Goal: Browse casually: Explore the website without a specific task or goal

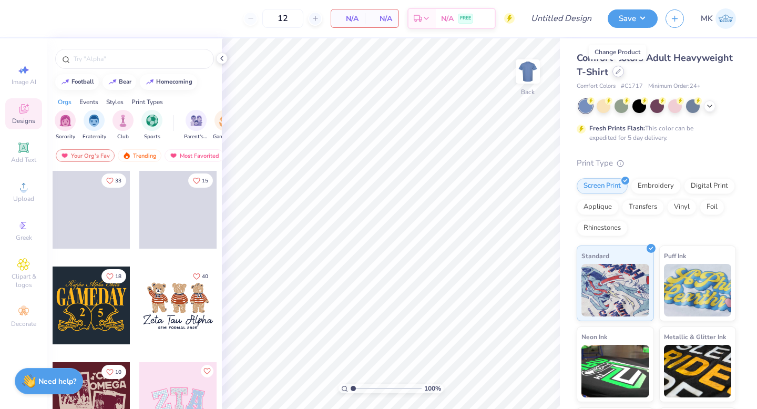
click at [616, 74] on div at bounding box center [618, 72] width 12 height 12
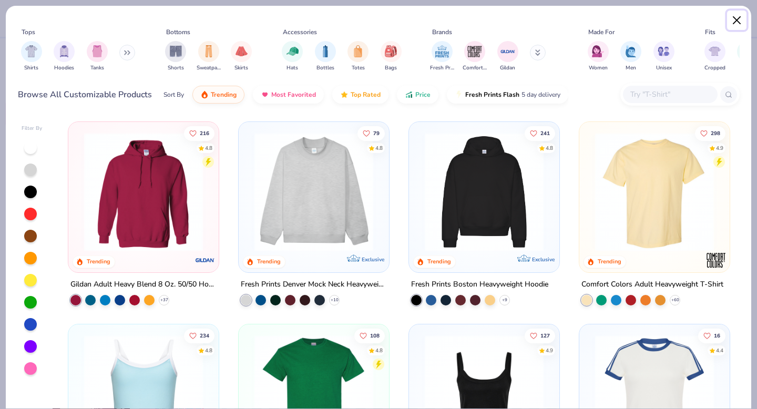
click at [739, 19] on button "Close" at bounding box center [737, 21] width 20 height 20
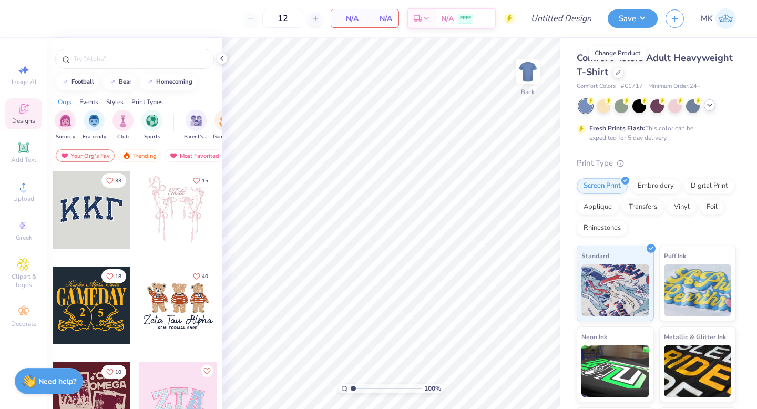
click at [711, 104] on icon at bounding box center [709, 105] width 8 height 8
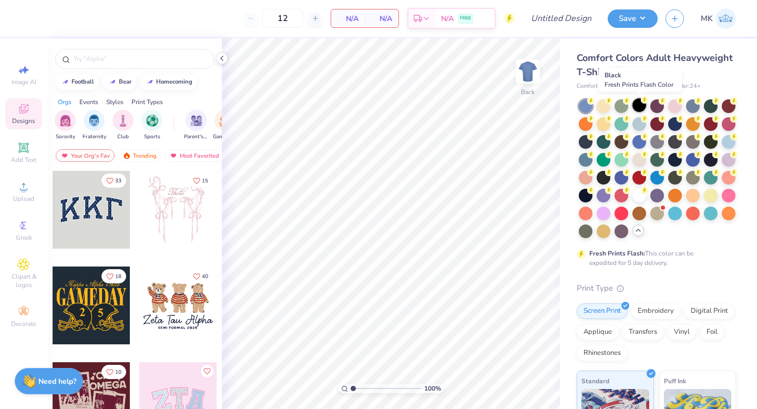
click at [636, 107] on div at bounding box center [639, 105] width 14 height 14
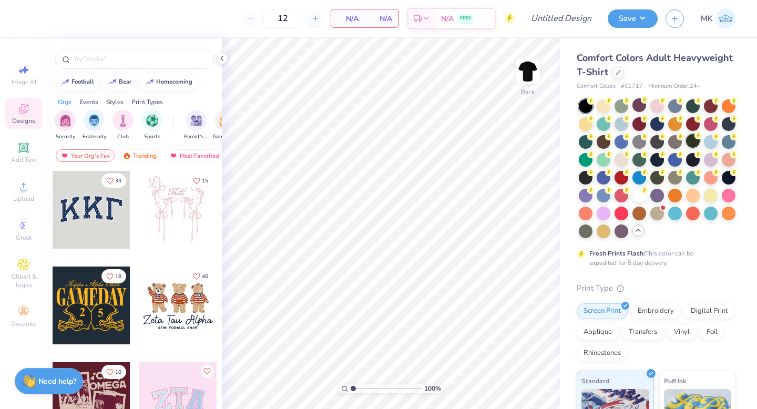
click at [690, 140] on div at bounding box center [693, 141] width 14 height 14
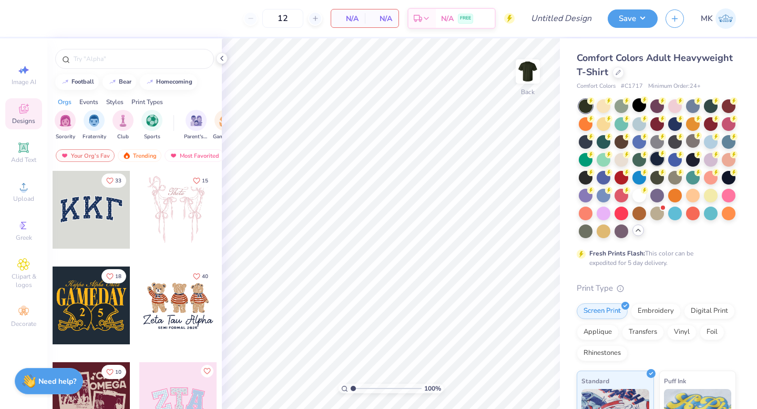
click at [654, 152] on div at bounding box center [657, 159] width 14 height 14
click at [733, 178] on div at bounding box center [728, 177] width 14 height 14
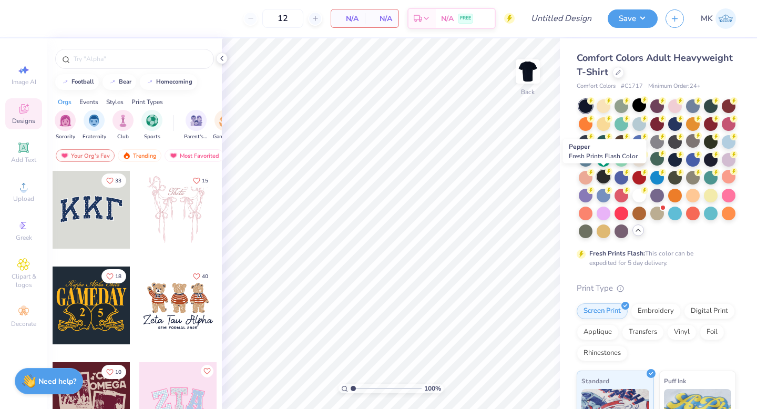
click at [609, 173] on circle at bounding box center [608, 171] width 7 height 7
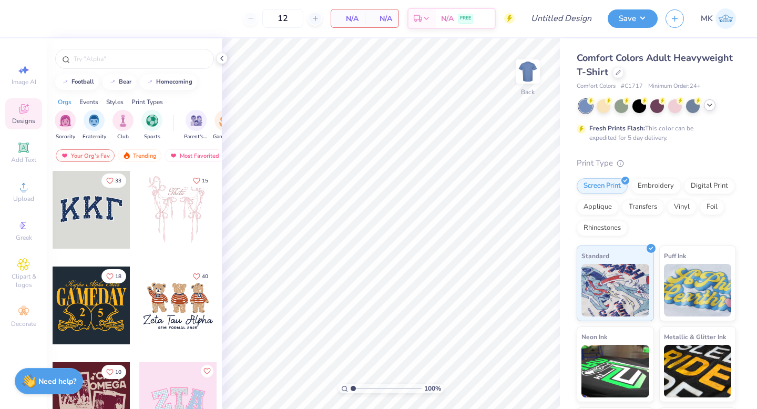
click at [711, 109] on icon at bounding box center [709, 105] width 8 height 8
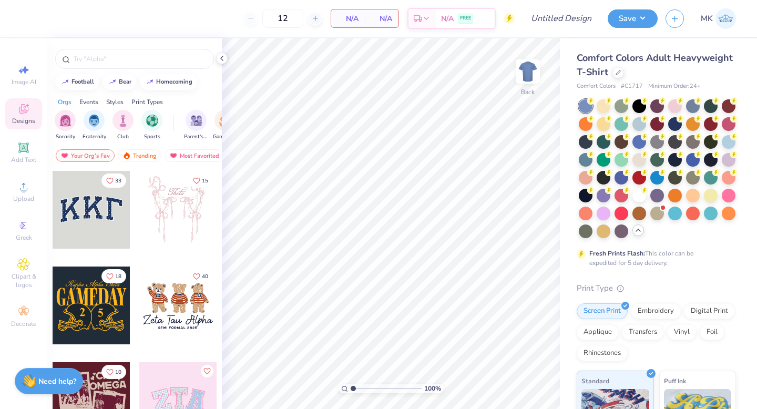
click at [630, 194] on div at bounding box center [656, 168] width 157 height 139
click at [638, 194] on div at bounding box center [639, 195] width 14 height 14
click at [97, 104] on div "Events" at bounding box center [88, 101] width 19 height 9
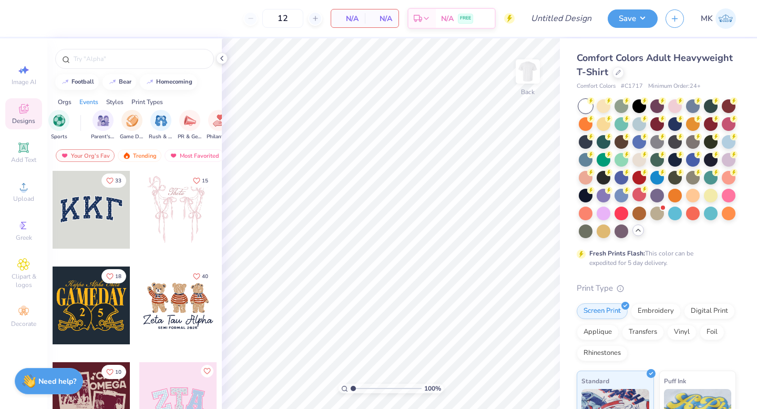
scroll to position [0, 131]
click at [70, 100] on div "Orgs" at bounding box center [65, 101] width 14 height 9
click at [63, 116] on img "filter for Sorority" at bounding box center [65, 119] width 12 height 12
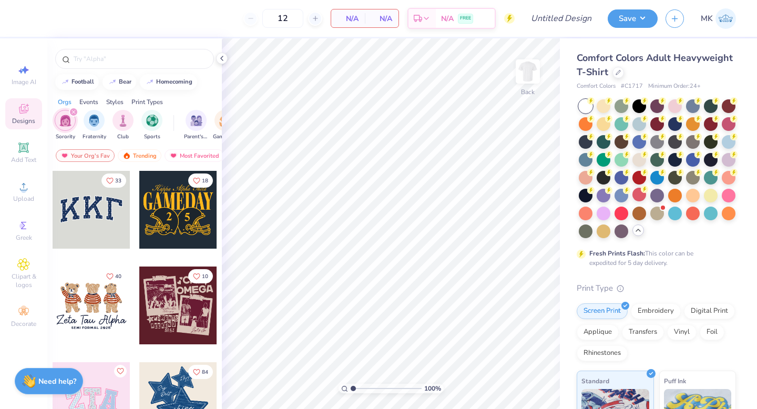
click at [88, 102] on div "Events" at bounding box center [88, 101] width 19 height 9
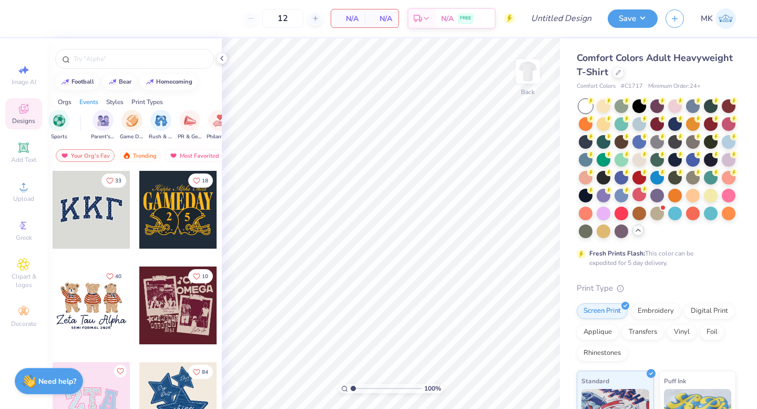
scroll to position [0, 131]
click at [180, 122] on img "filter for Philanthropy" at bounding box center [181, 119] width 12 height 12
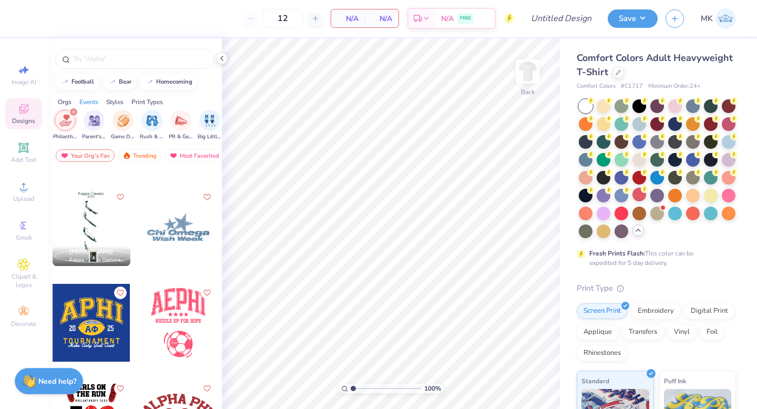
scroll to position [79, 0]
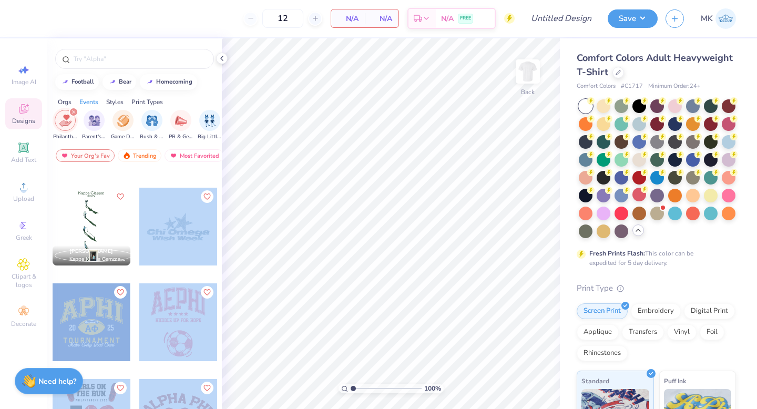
click at [376, 160] on div "12 N/A Per Item N/A Total Est. Delivery N/A FREE Design Title Save MK Image AI …" at bounding box center [378, 204] width 757 height 409
click at [176, 246] on div at bounding box center [178, 227] width 78 height 78
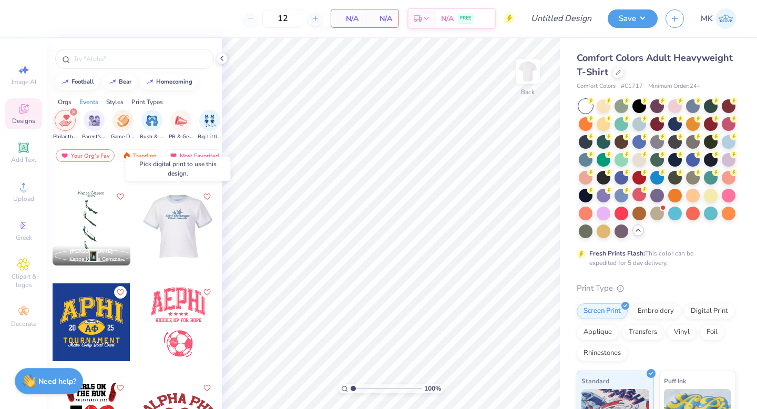
click at [139, 234] on div at bounding box center [100, 227] width 78 height 78
click at [139, 233] on div at bounding box center [100, 227] width 78 height 78
click at [178, 228] on div at bounding box center [178, 227] width 78 height 78
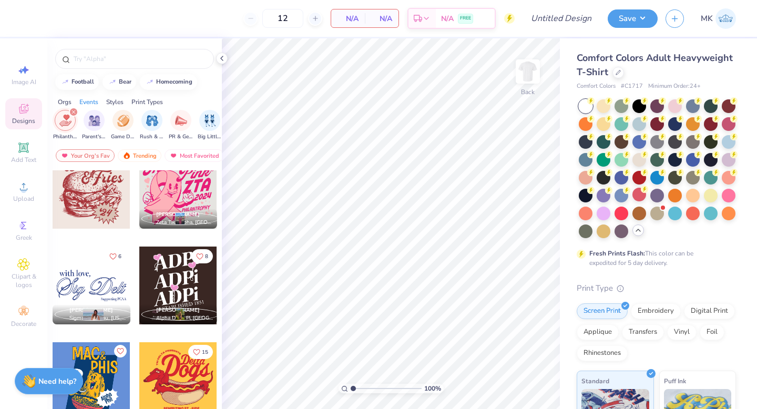
scroll to position [8056, 0]
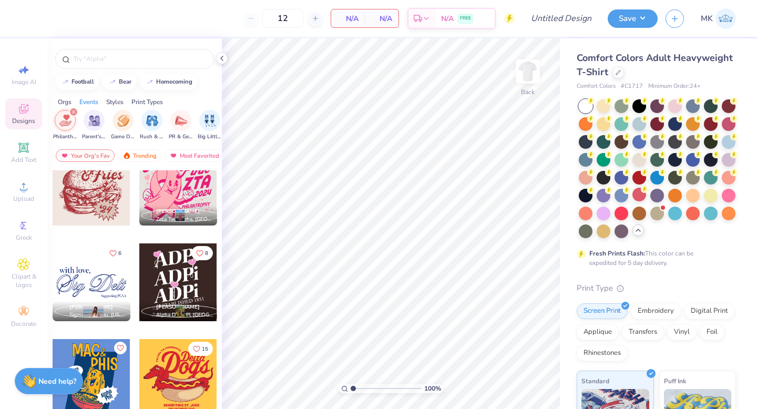
click at [182, 261] on div at bounding box center [178, 282] width 78 height 78
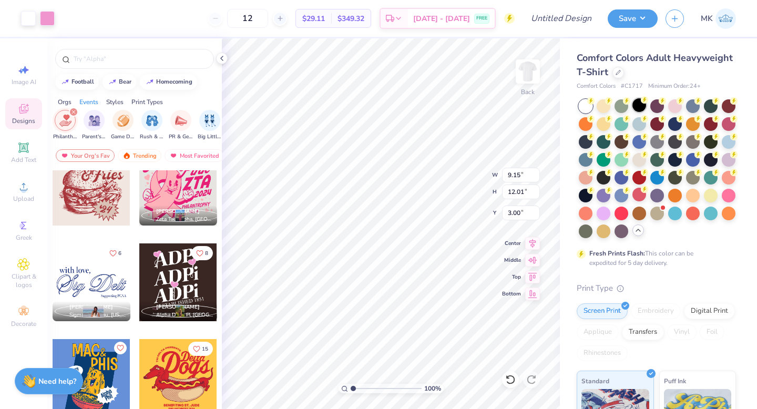
click at [642, 106] on div at bounding box center [639, 105] width 14 height 14
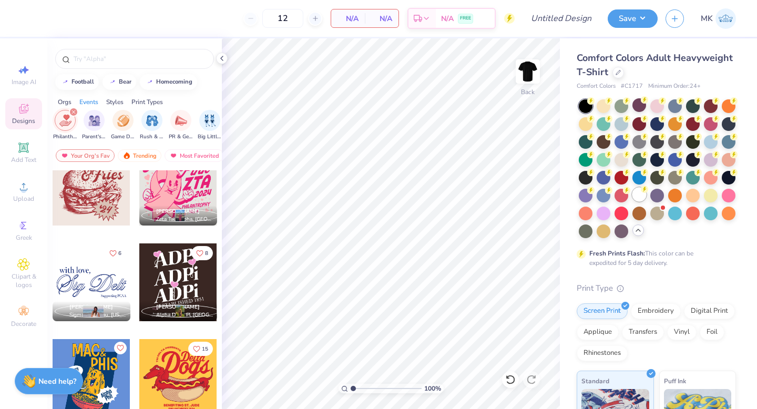
click at [638, 191] on div at bounding box center [639, 195] width 14 height 14
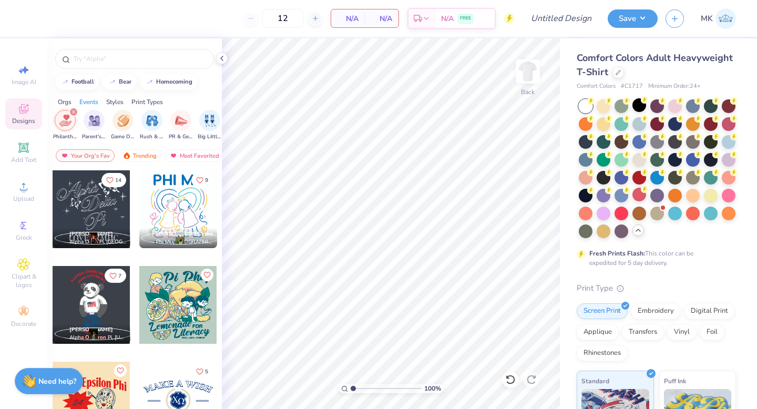
scroll to position [8518, 0]
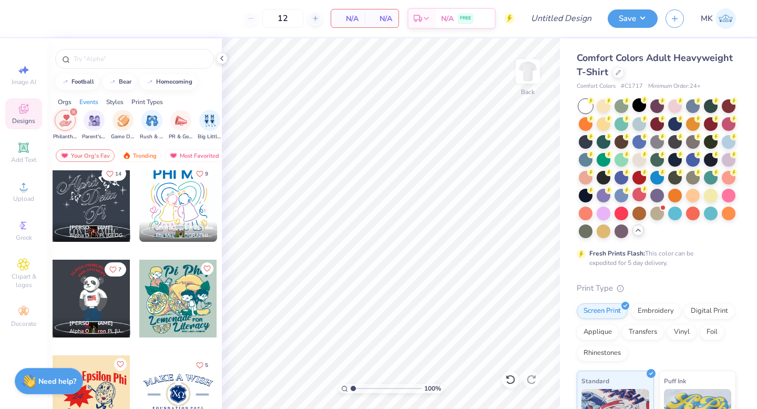
click at [123, 204] on div at bounding box center [92, 203] width 78 height 78
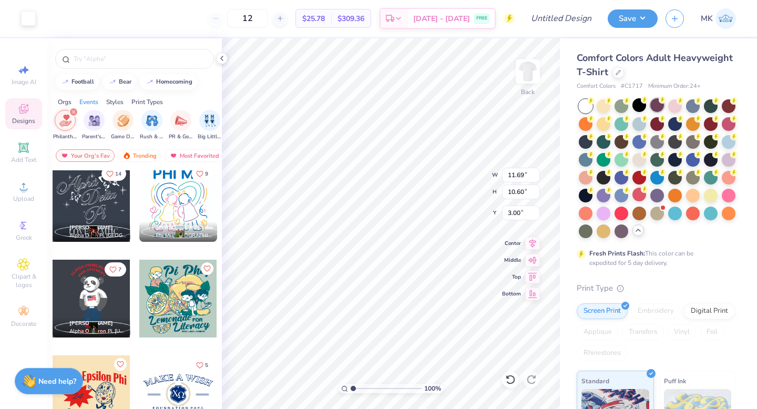
click at [657, 100] on div at bounding box center [657, 105] width 14 height 14
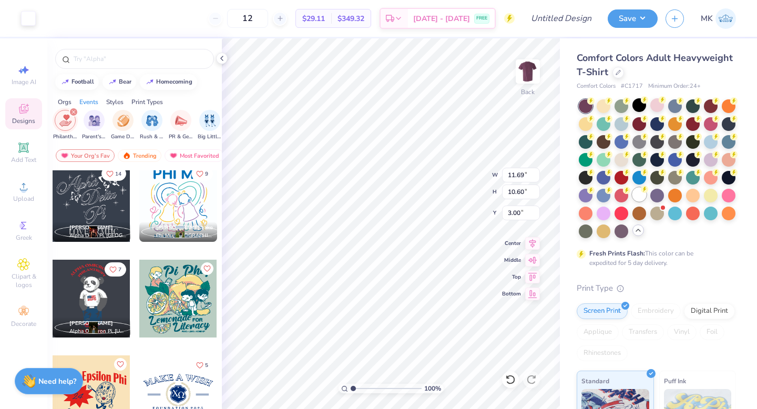
click at [638, 199] on div at bounding box center [639, 195] width 14 height 14
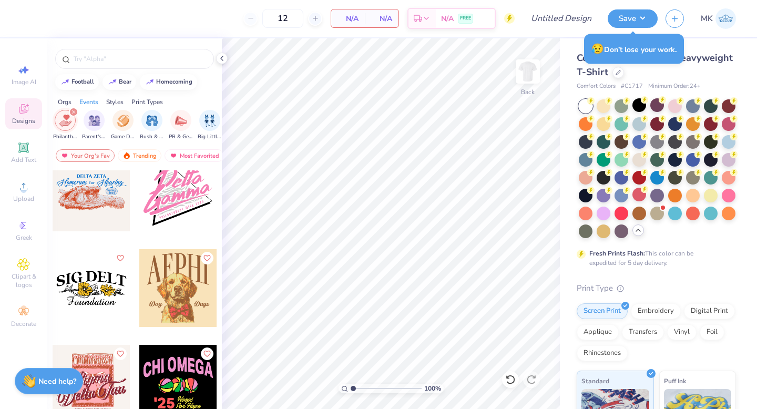
scroll to position [12930, 0]
